Goal: Task Accomplishment & Management: Use online tool/utility

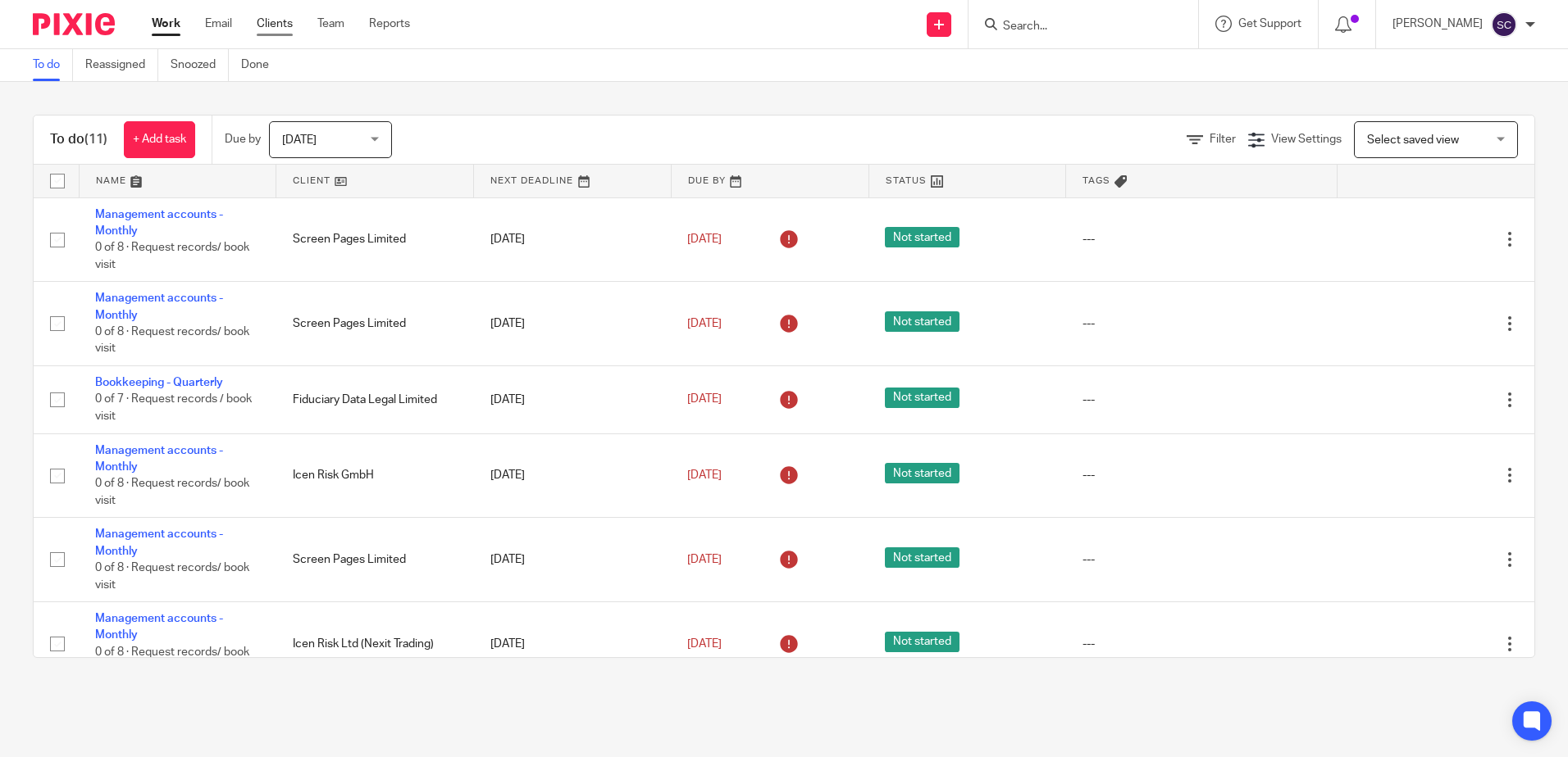
click at [279, 20] on link "Clients" at bounding box center [274, 24] width 36 height 17
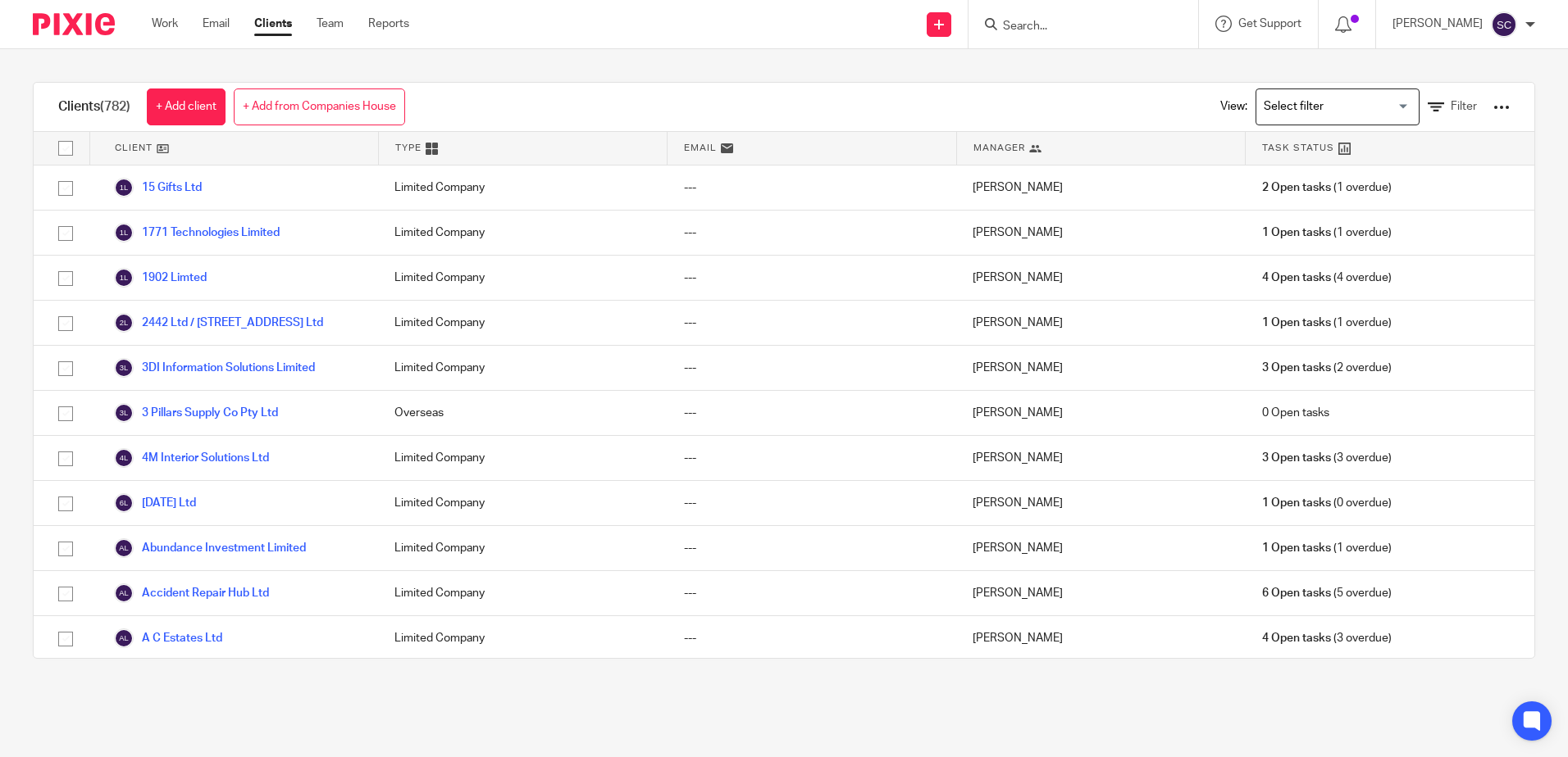
click at [1056, 20] on input "Search" at bounding box center [1075, 27] width 147 height 15
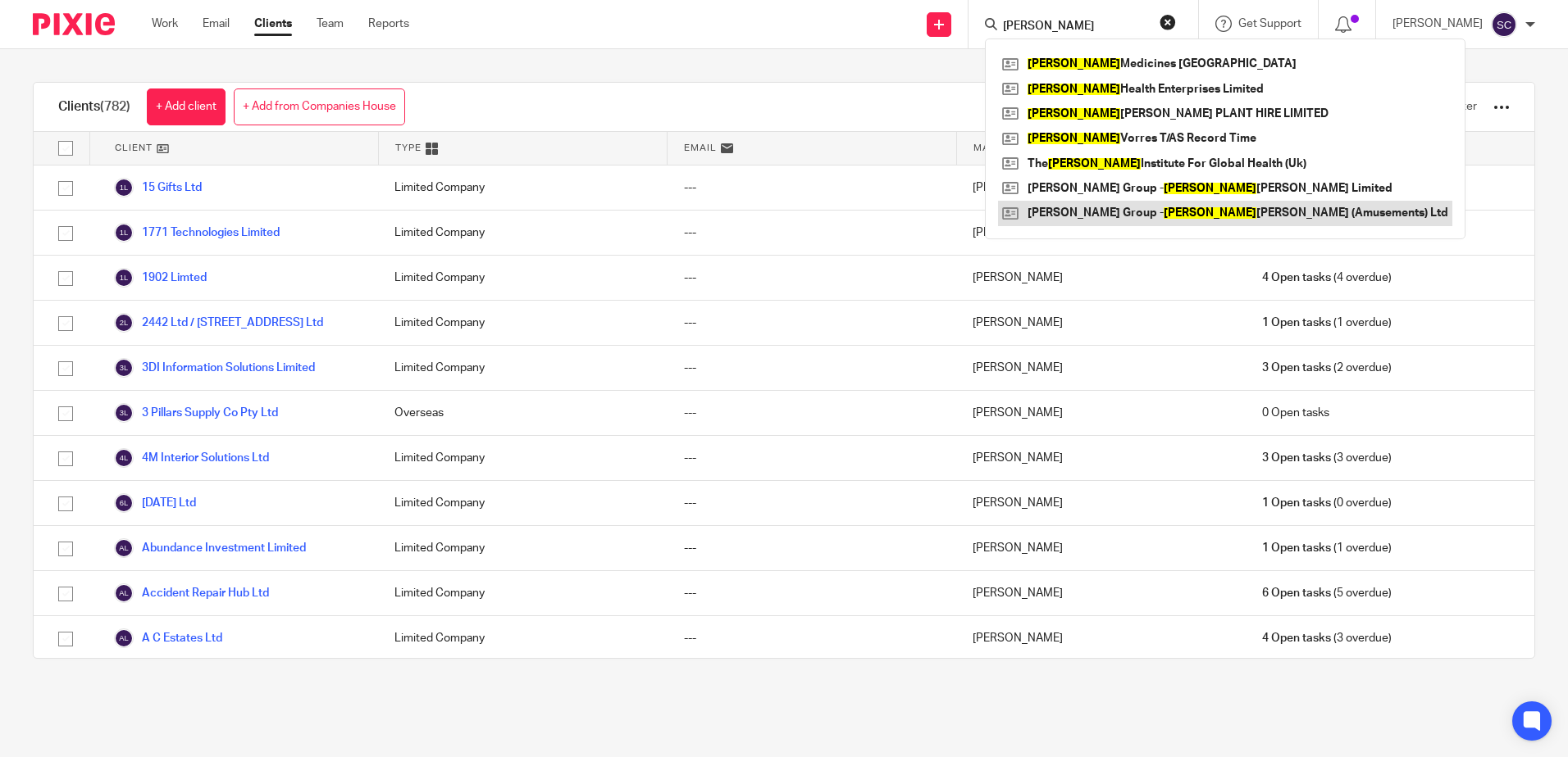
type input "george"
click at [1103, 207] on link at bounding box center [1225, 213] width 455 height 24
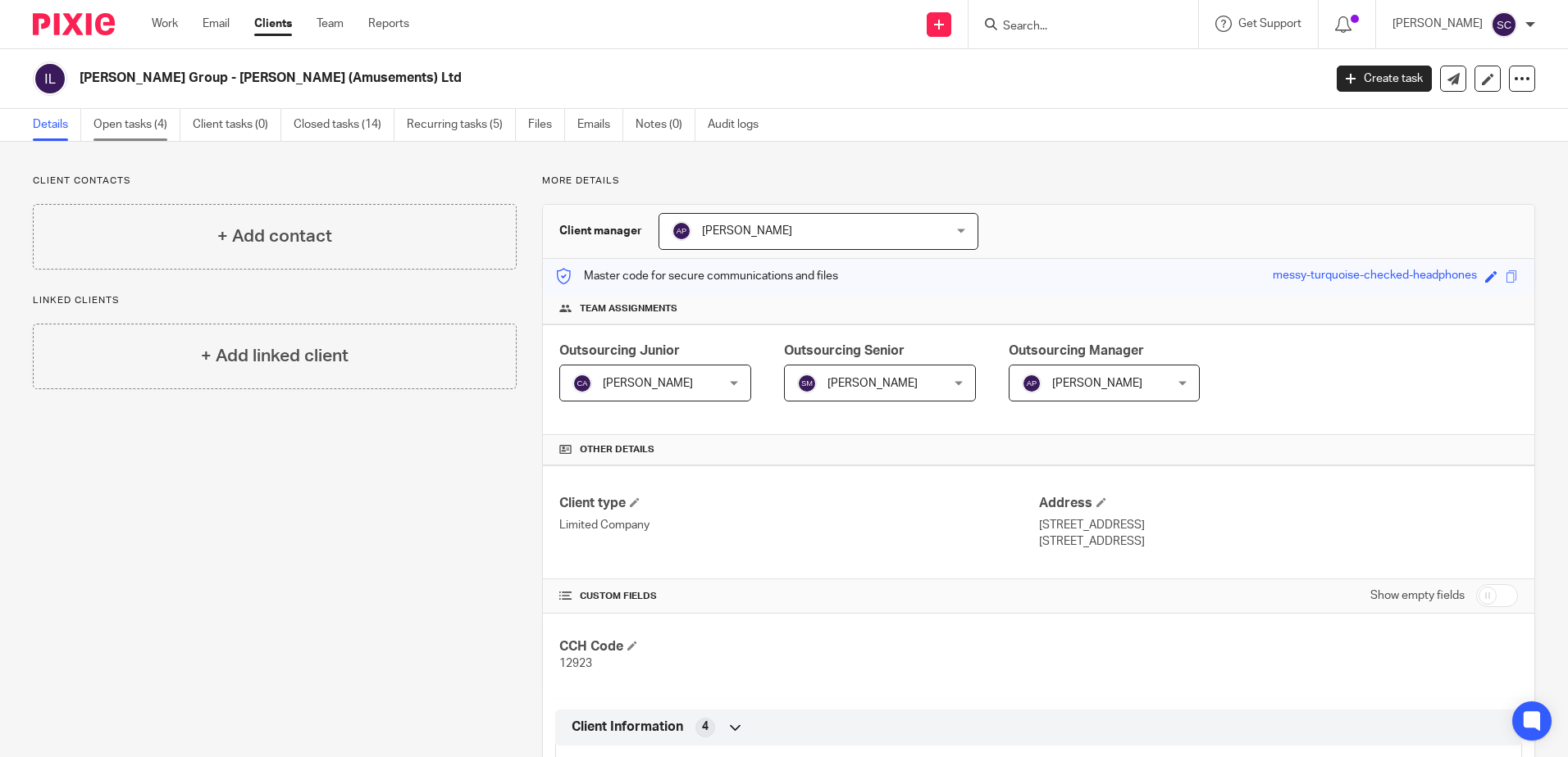
click at [152, 125] on link "Open tasks (4)" at bounding box center [137, 125] width 87 height 32
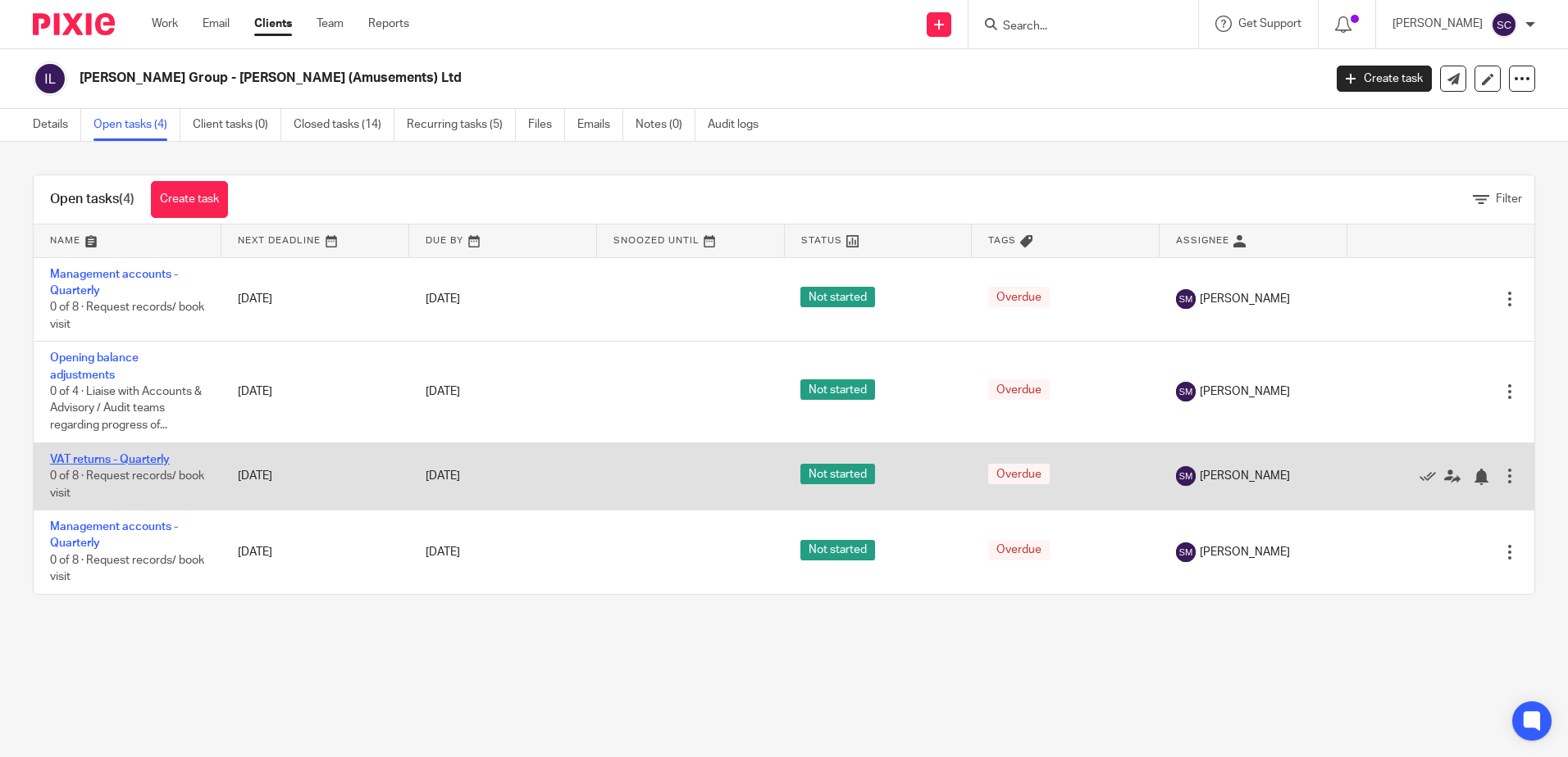
click at [119, 461] on link "VAT returns - Quarterly" at bounding box center [109, 460] width 120 height 11
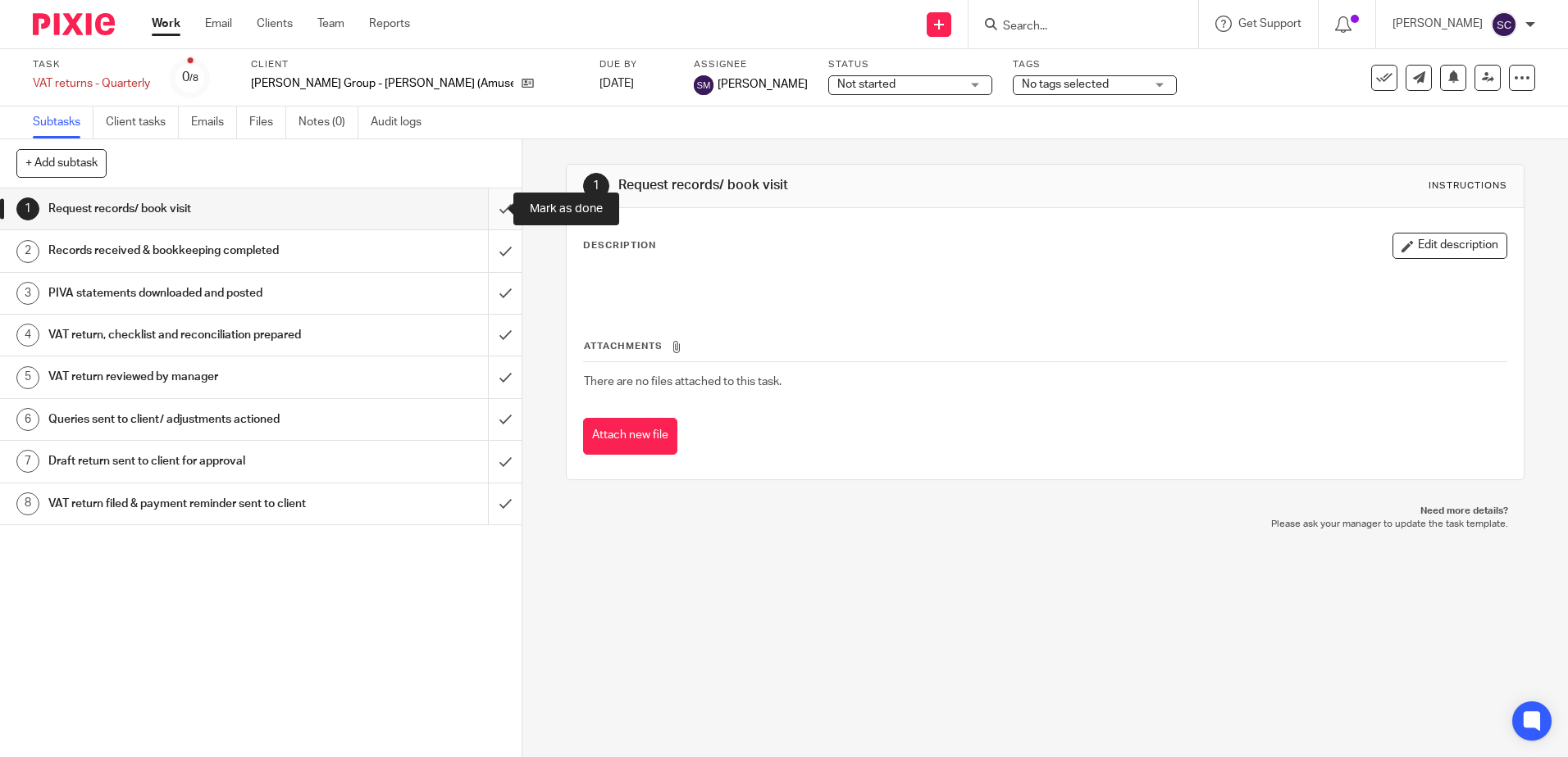
click at [499, 205] on input "submit" at bounding box center [261, 208] width 522 height 41
click at [498, 248] on input "submit" at bounding box center [261, 250] width 522 height 41
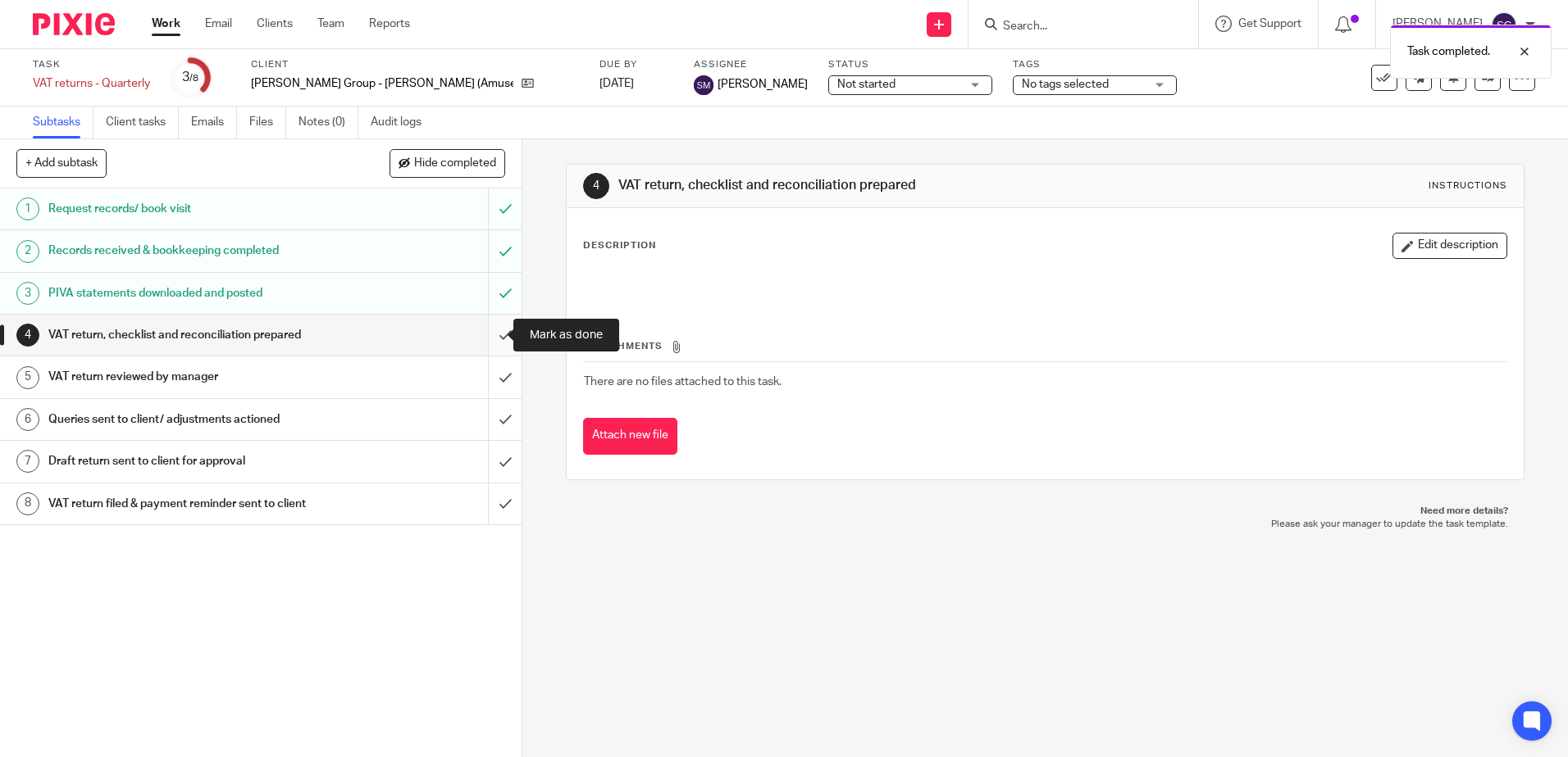
click at [492, 325] on input "submit" at bounding box center [261, 335] width 522 height 41
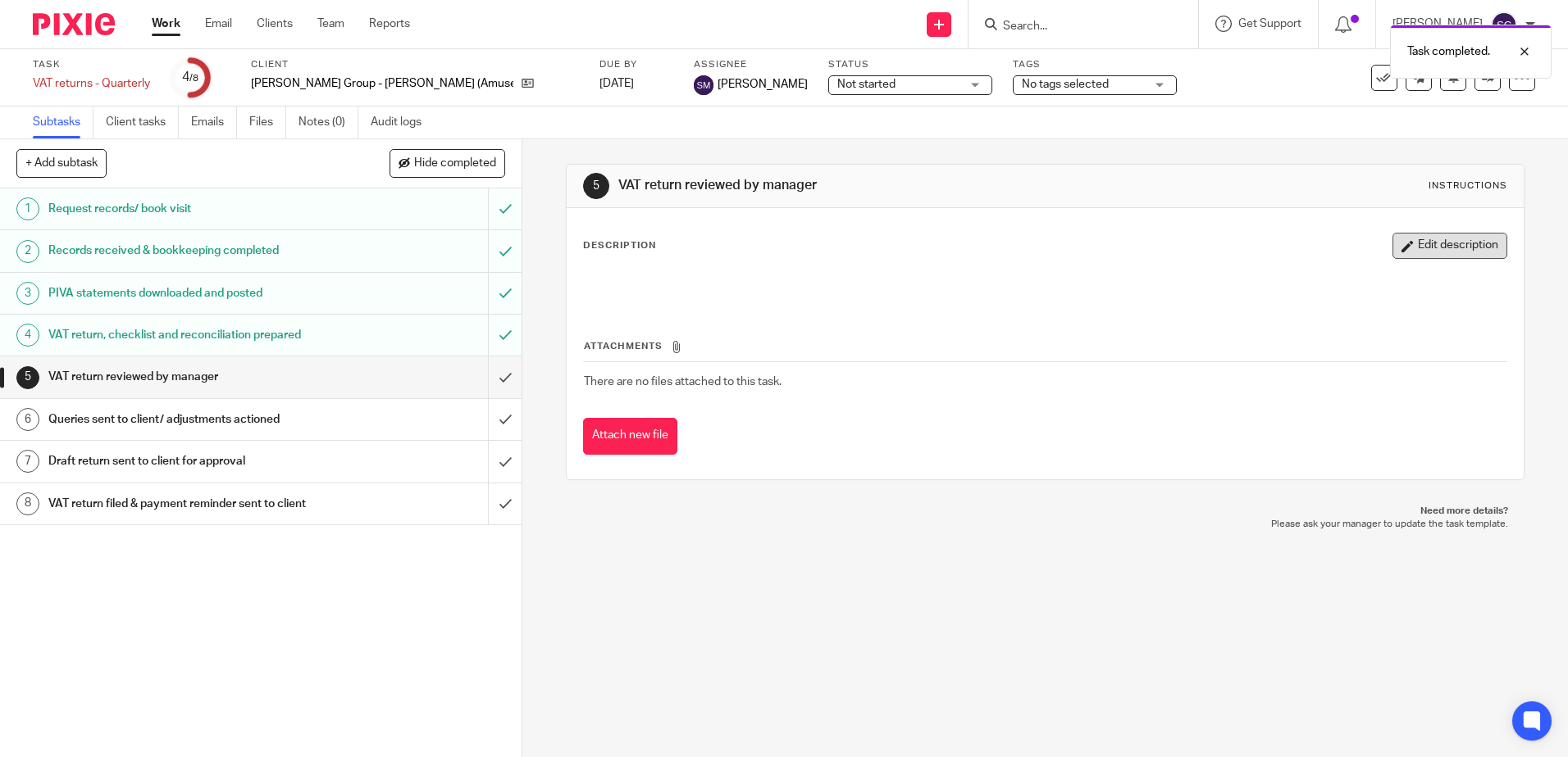
click at [1446, 238] on button "Edit description" at bounding box center [1450, 246] width 115 height 26
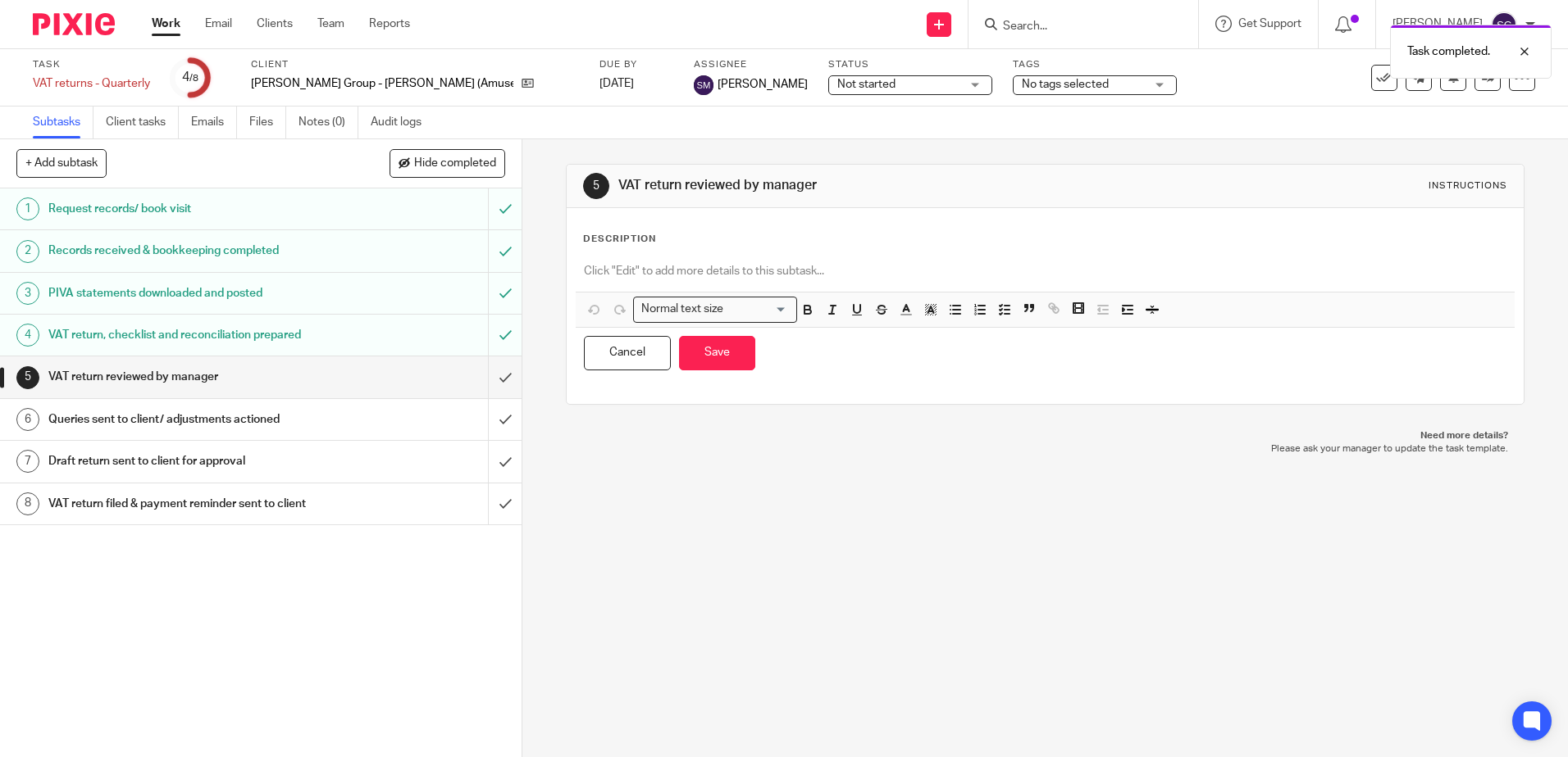
click at [1017, 264] on p at bounding box center [1044, 271] width 921 height 17
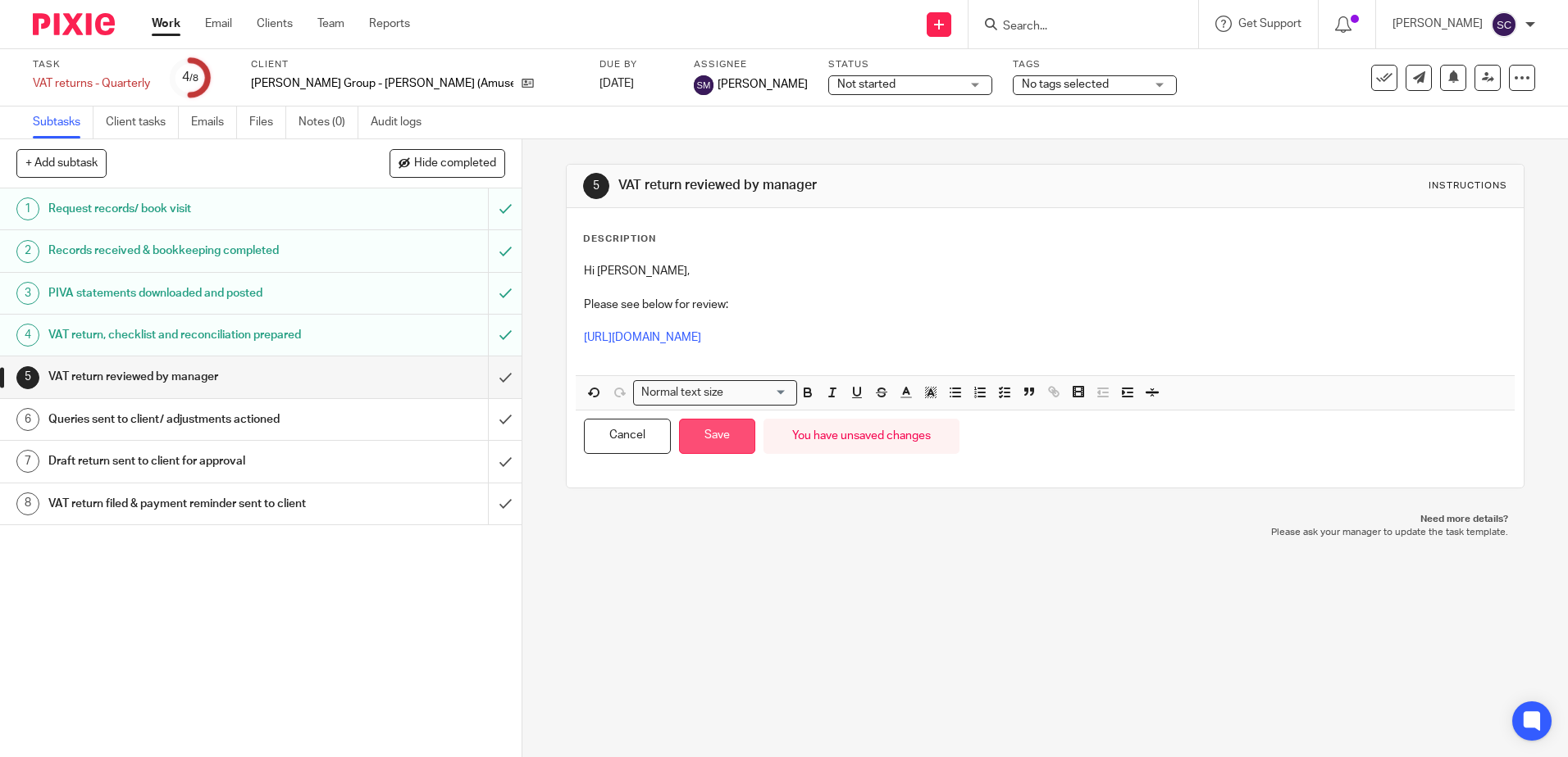
click at [714, 443] on button "Save" at bounding box center [716, 436] width 76 height 35
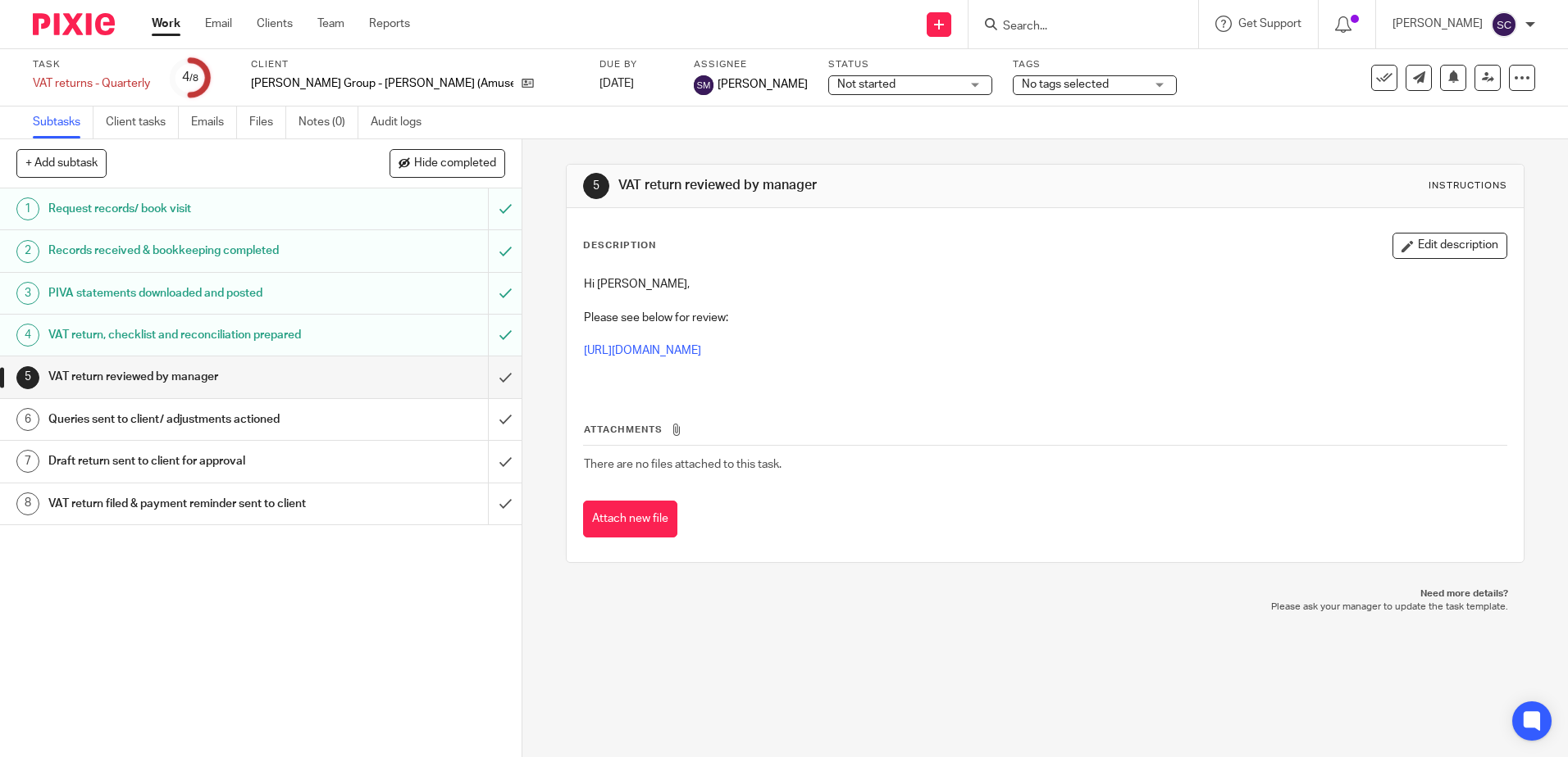
click at [853, 392] on div "Attachments There are no files attached to this task. Attach new file" at bounding box center [1044, 463] width 923 height 149
click at [1430, 235] on button "Edit description" at bounding box center [1450, 246] width 115 height 26
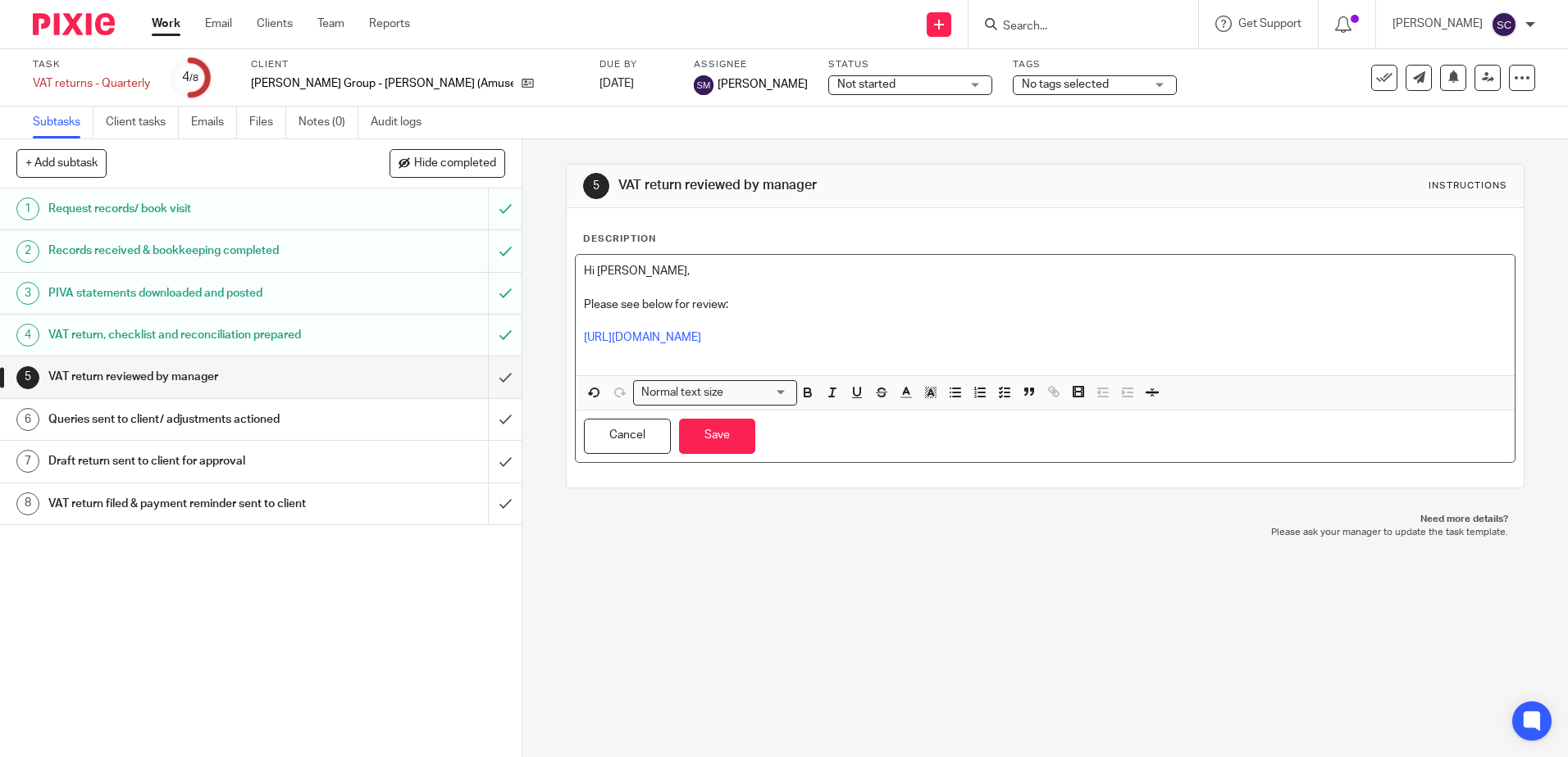
click at [1002, 357] on p at bounding box center [1044, 354] width 921 height 17
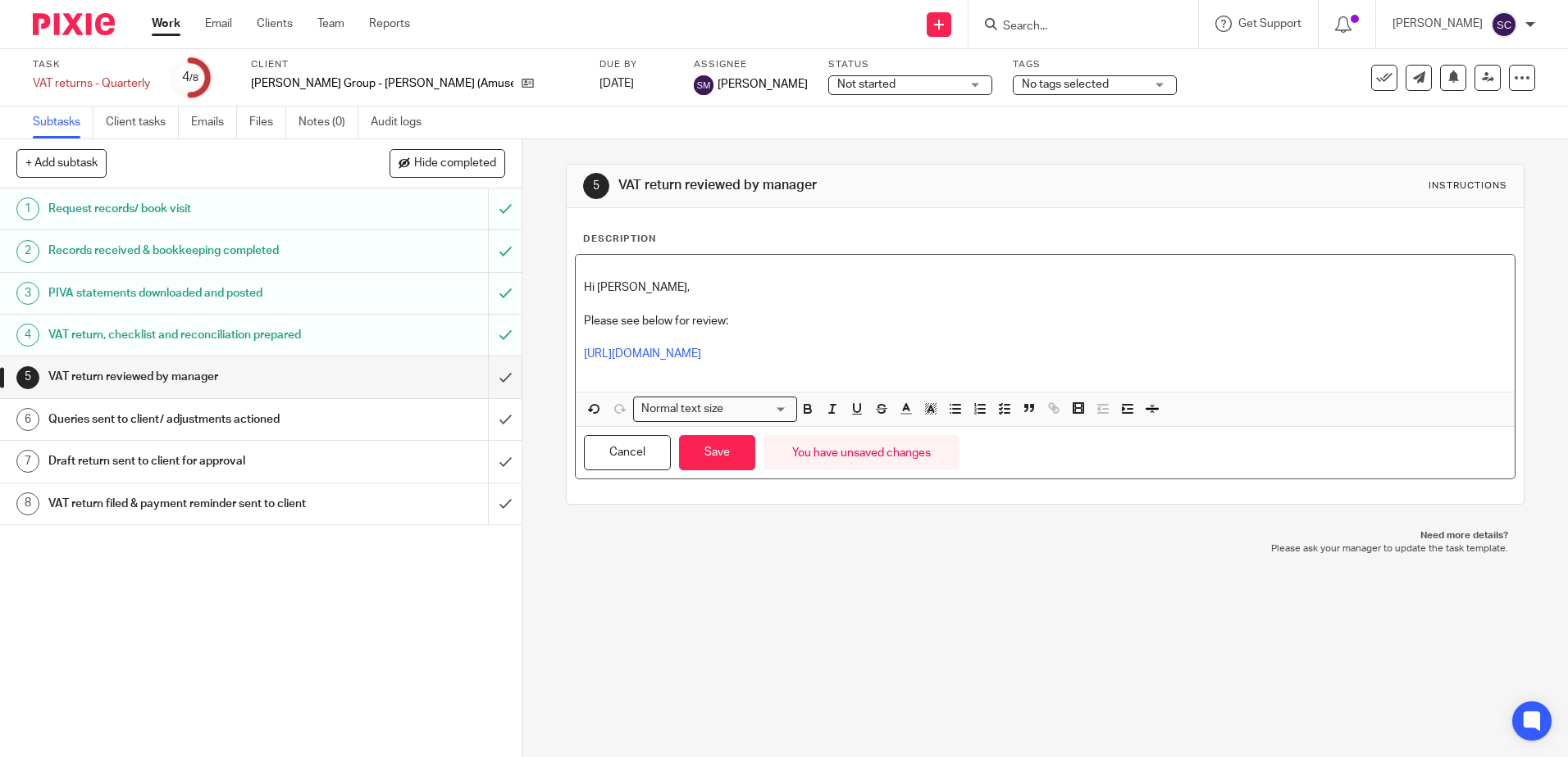
click at [900, 377] on p at bounding box center [1044, 371] width 921 height 17
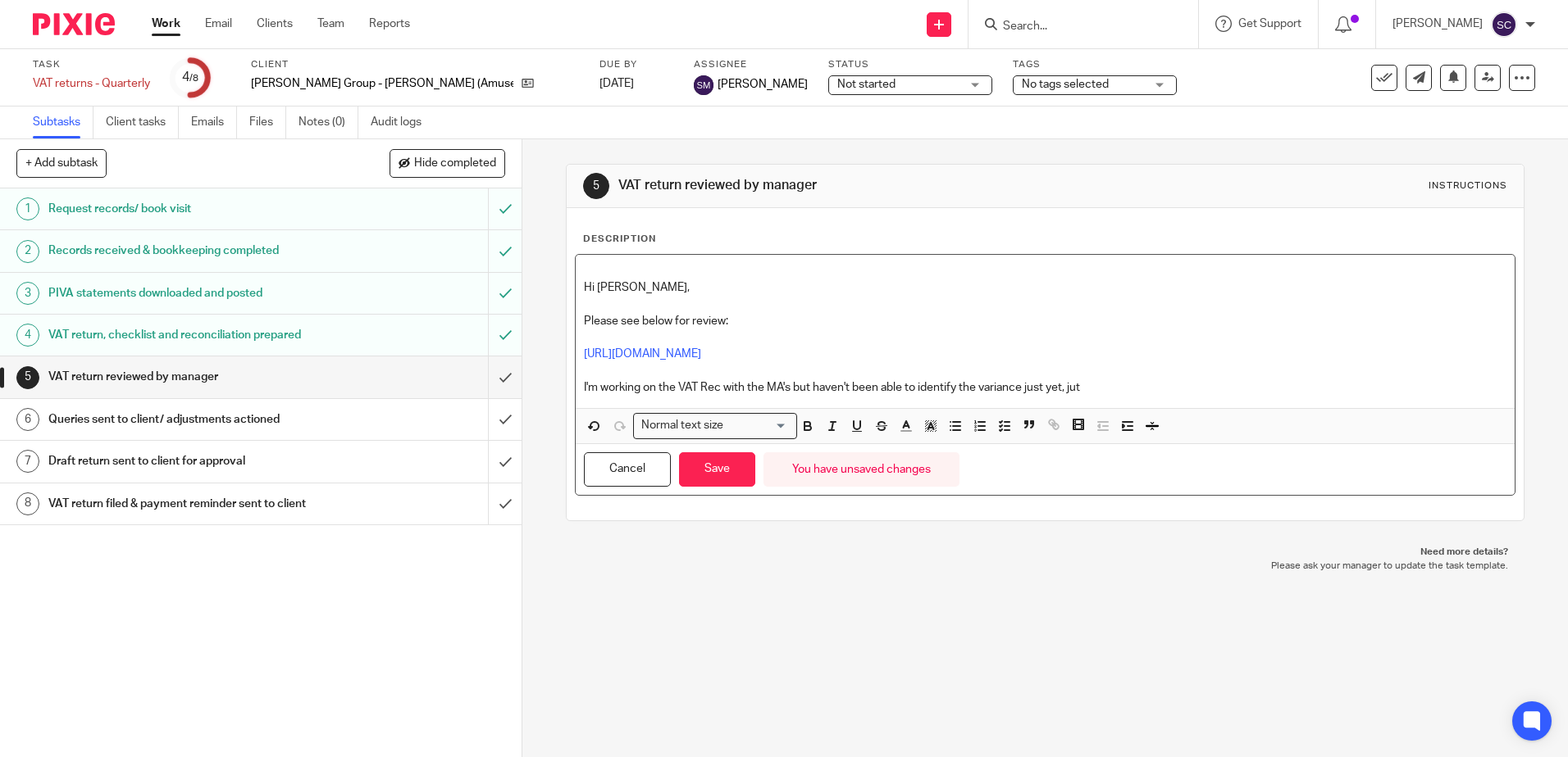
click at [1119, 384] on p "I'm working on the VAT Rec with the MA's but haven't been able to identify the …" at bounding box center [1044, 387] width 921 height 17
click at [920, 358] on p "https://cloudimanage.com/work/link/f/LLP!10316949" at bounding box center [1044, 354] width 921 height 17
click at [725, 462] on button "Save" at bounding box center [716, 470] width 76 height 35
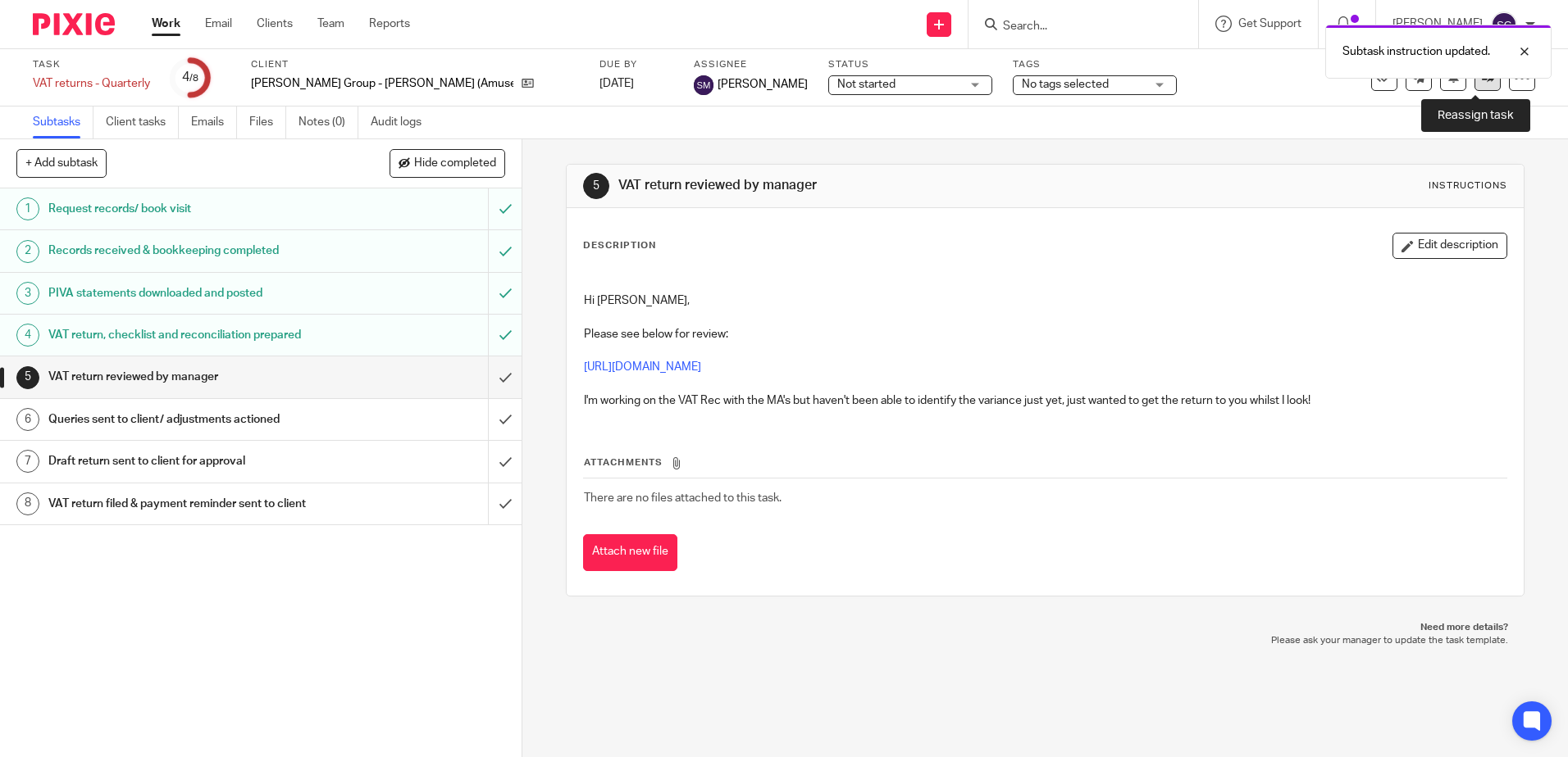
click at [1475, 85] on link at bounding box center [1488, 78] width 26 height 26
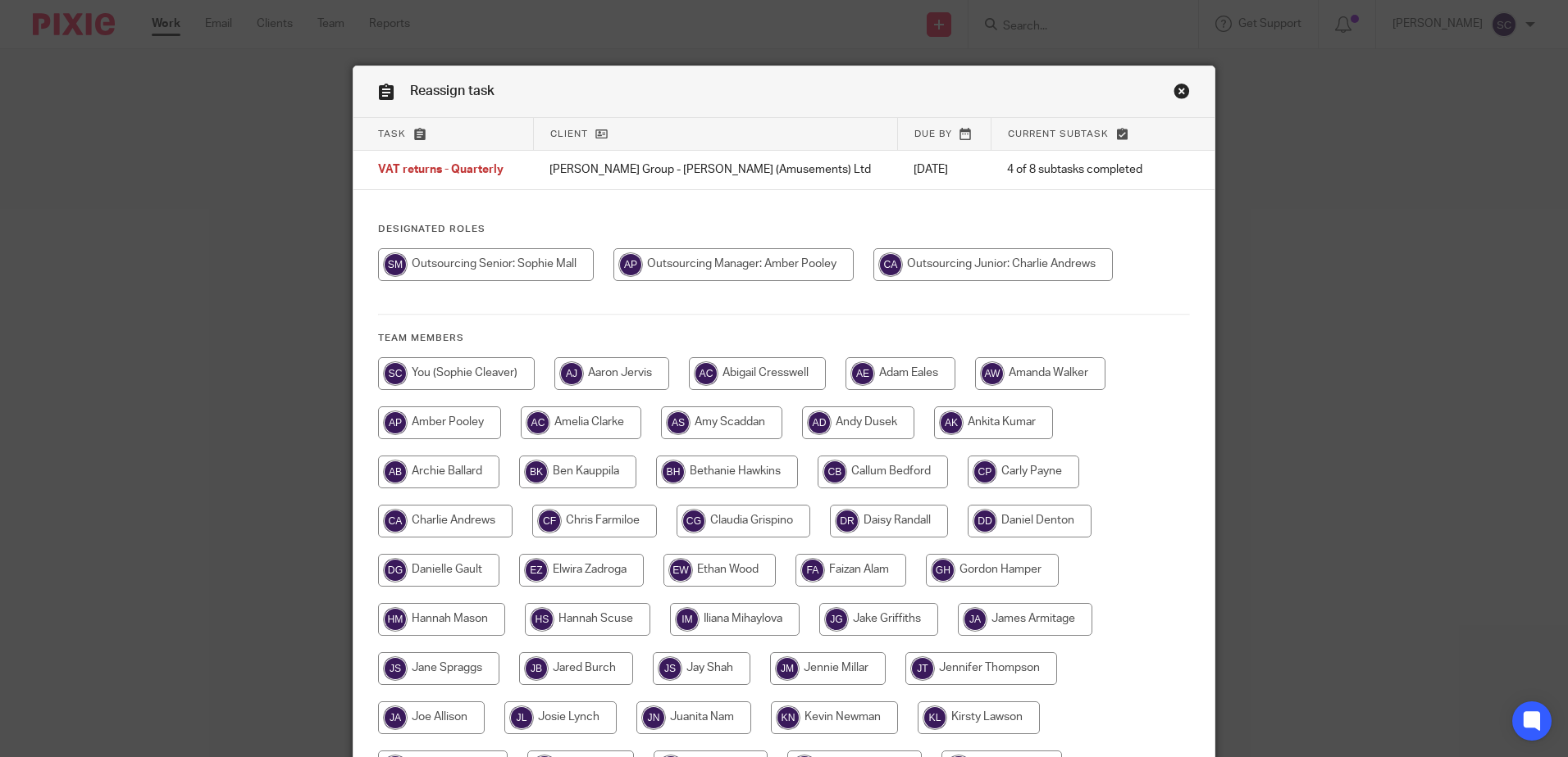
click at [757, 260] on input "radio" at bounding box center [733, 265] width 240 height 33
radio input "true"
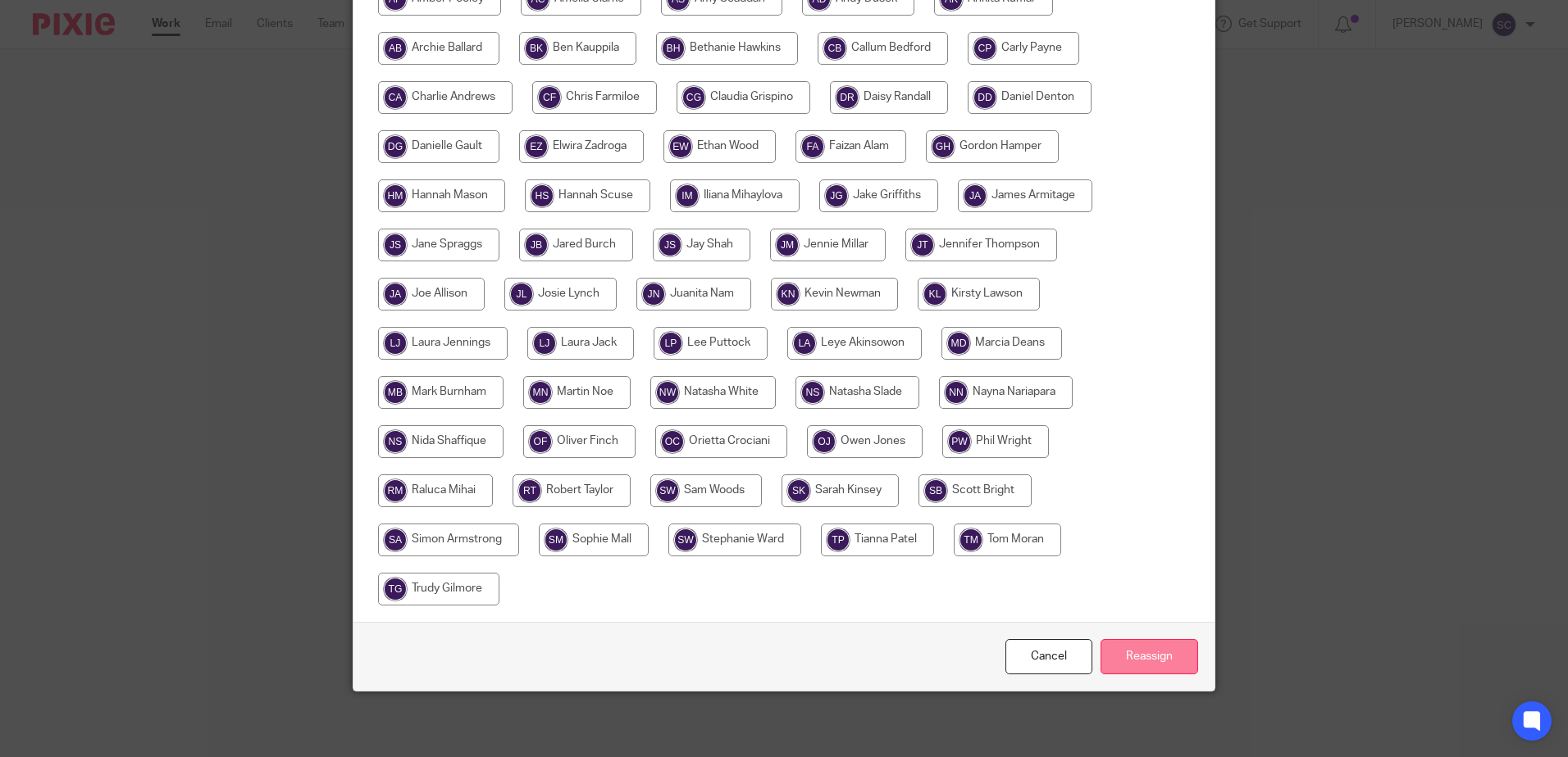
click at [1161, 644] on input "Reassign" at bounding box center [1149, 657] width 98 height 35
